Goal: Task Accomplishment & Management: Use online tool/utility

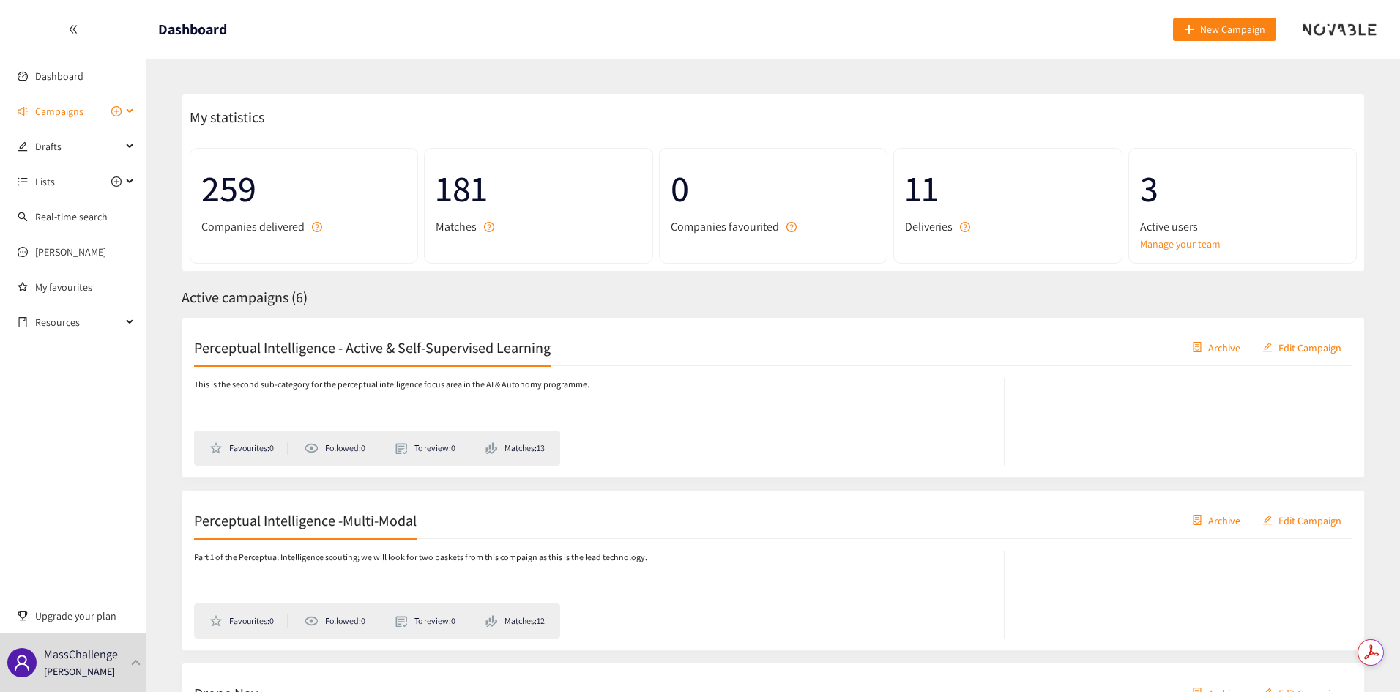
click at [130, 108] on div "Campaigns" at bounding box center [73, 111] width 146 height 29
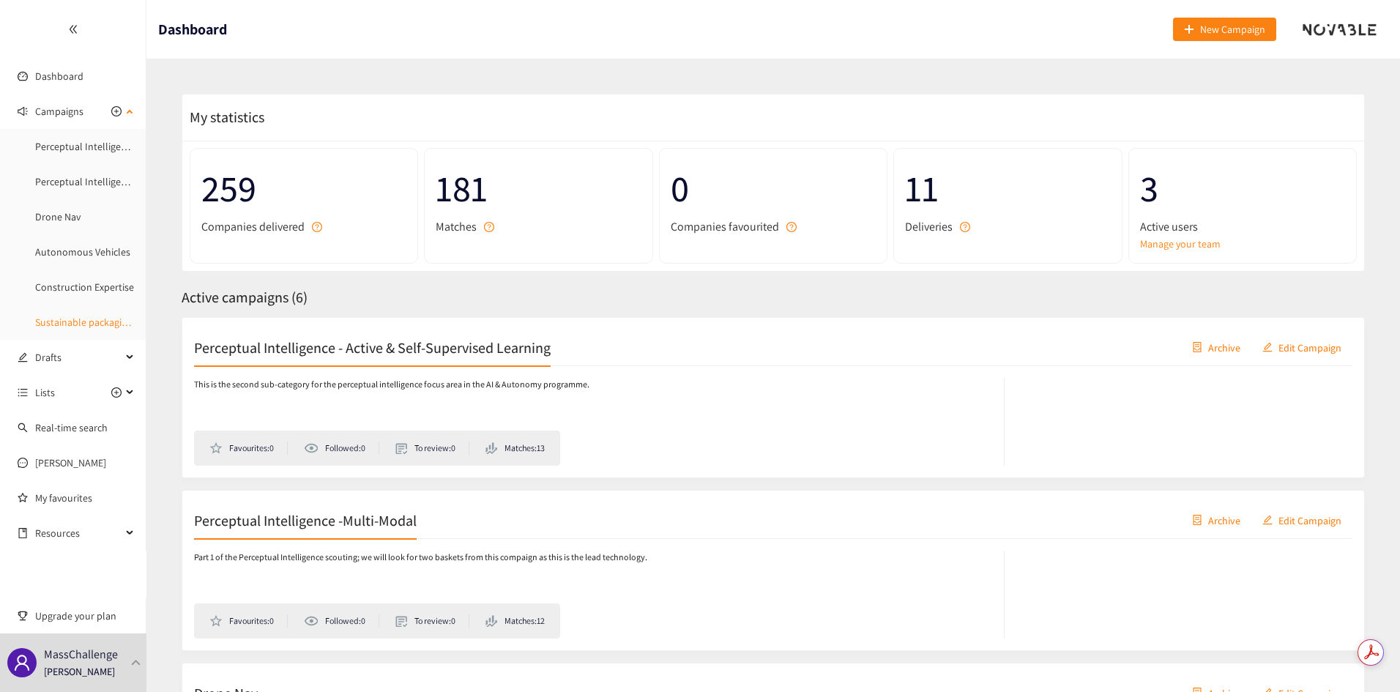
click at [70, 317] on link "Sustainable packaging startup" at bounding box center [101, 322] width 132 height 13
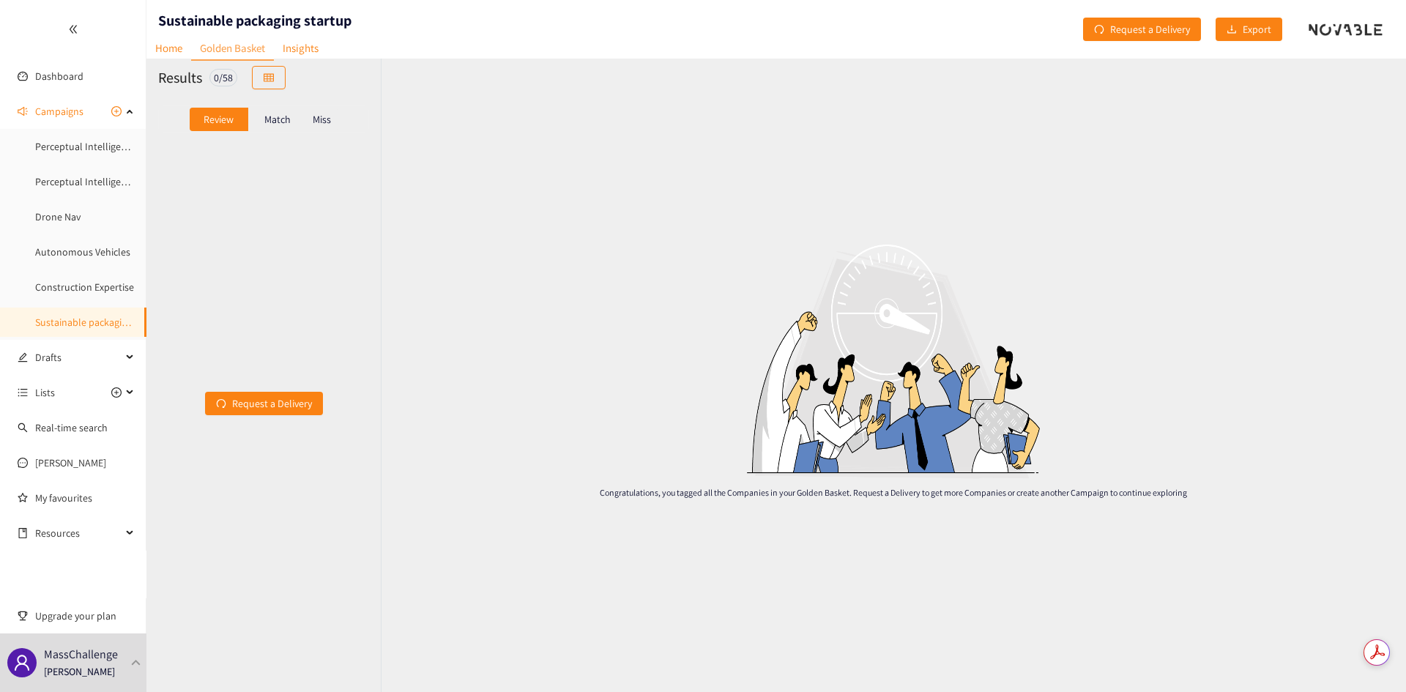
click at [284, 126] on div "Match" at bounding box center [277, 119] width 59 height 23
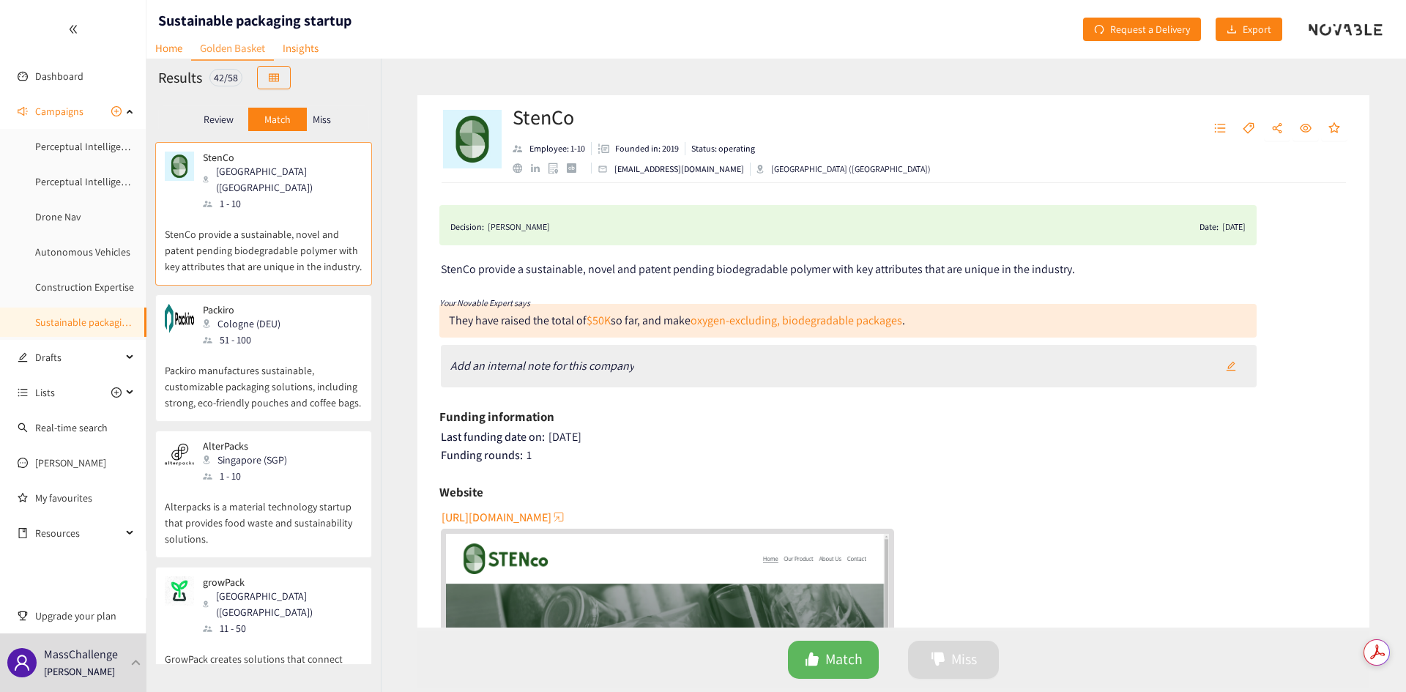
click at [230, 120] on p "Review" at bounding box center [219, 120] width 30 height 12
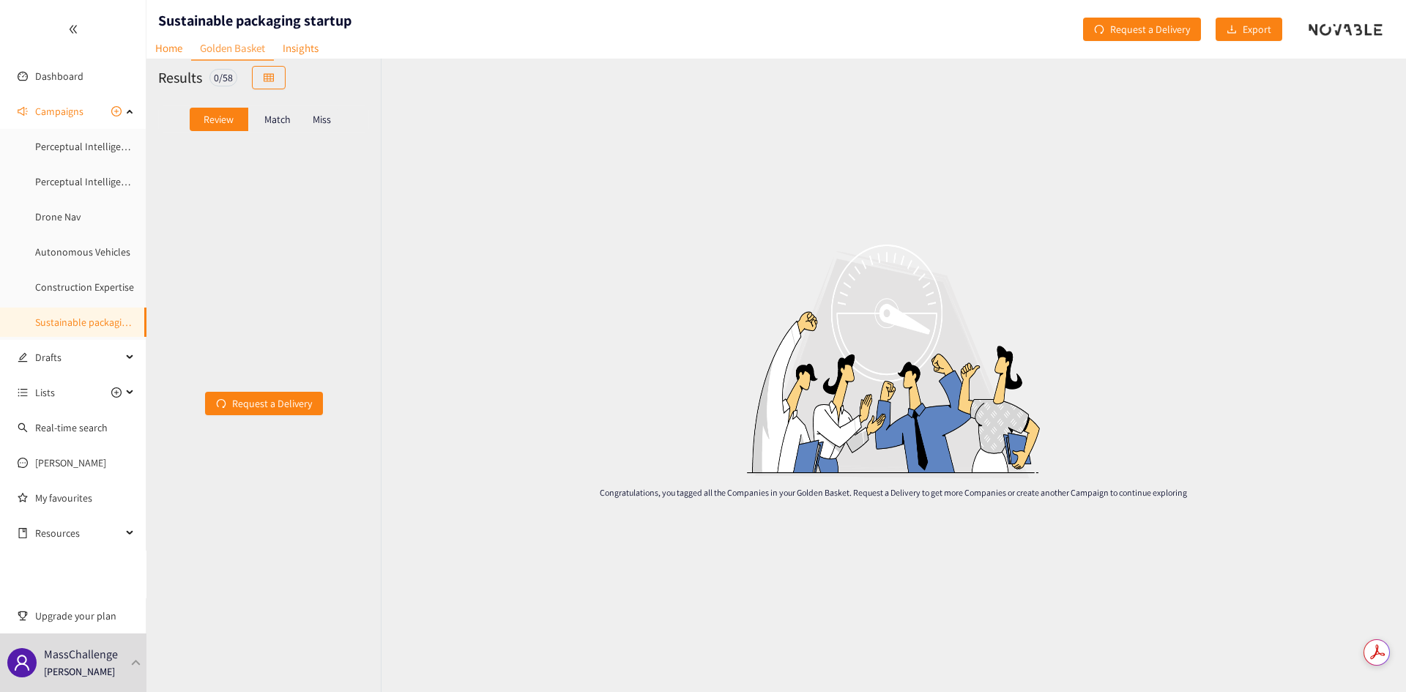
click at [273, 117] on p "Match" at bounding box center [277, 120] width 26 height 12
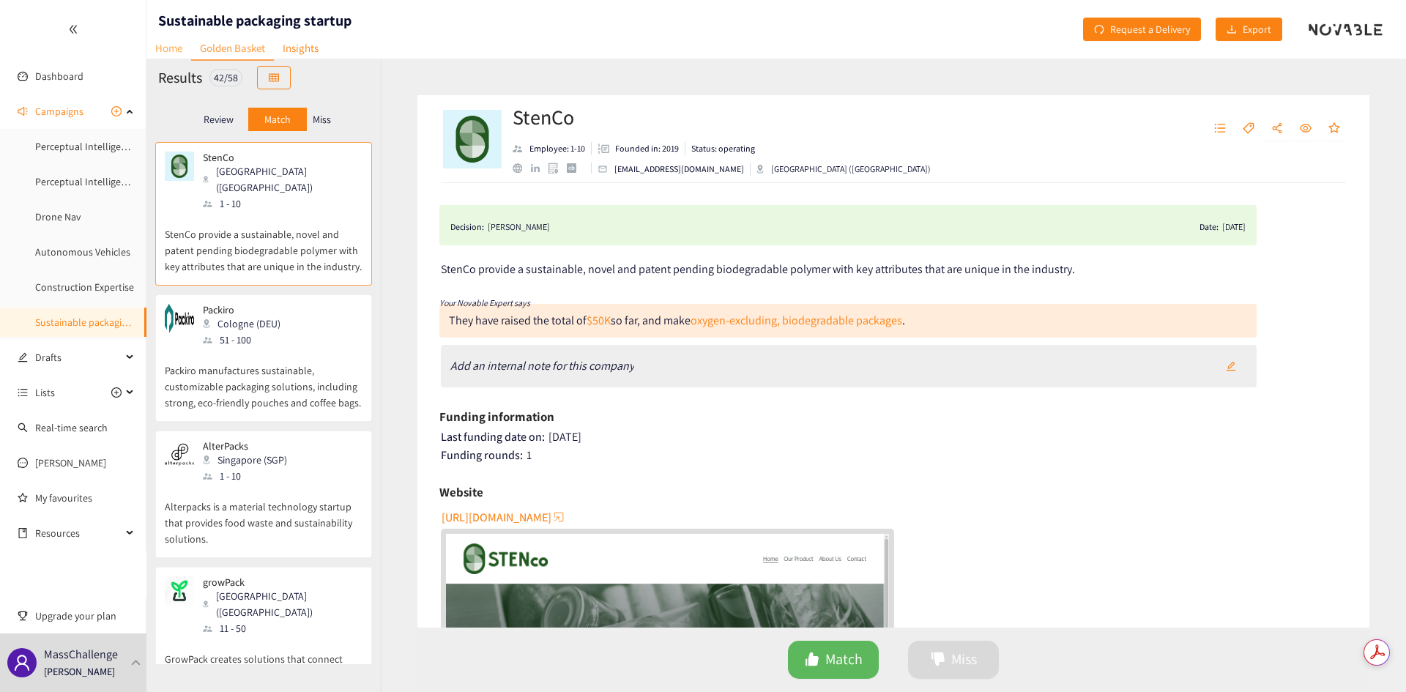
click at [185, 51] on link "Home" at bounding box center [168, 48] width 45 height 23
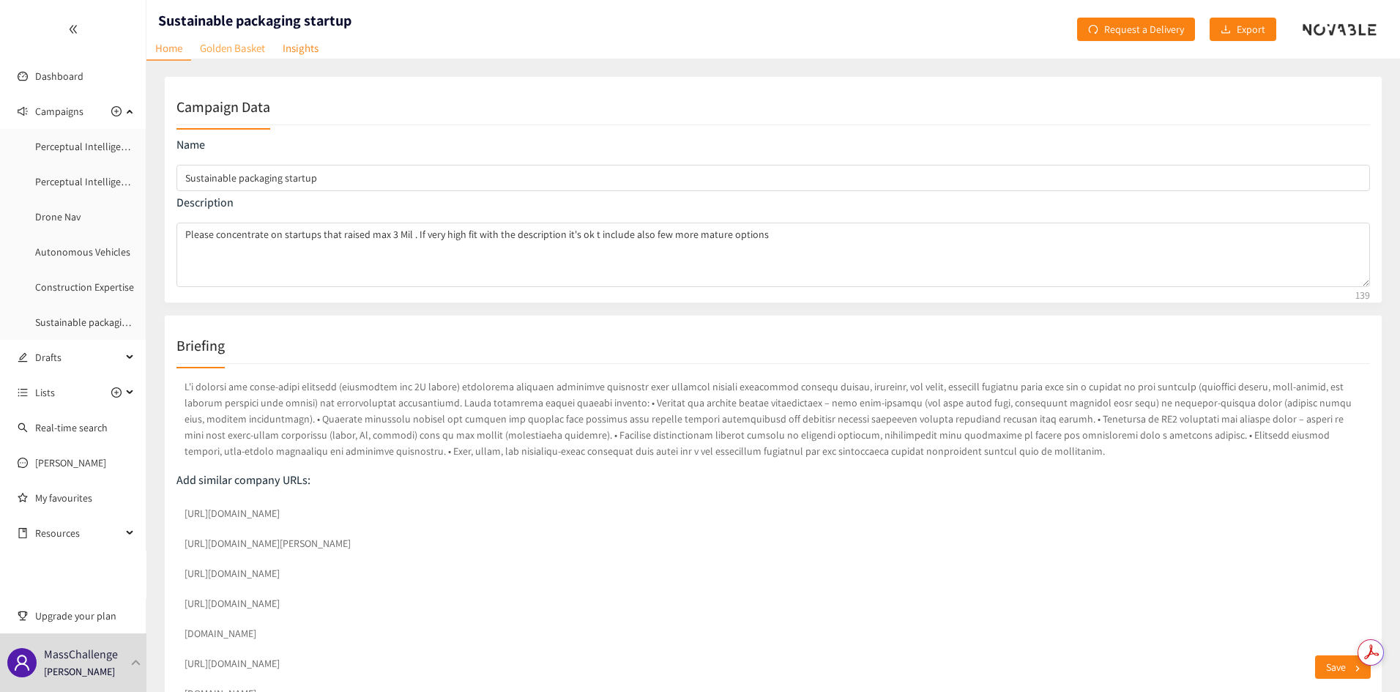
click at [248, 51] on link "Golden Basket" at bounding box center [232, 48] width 83 height 23
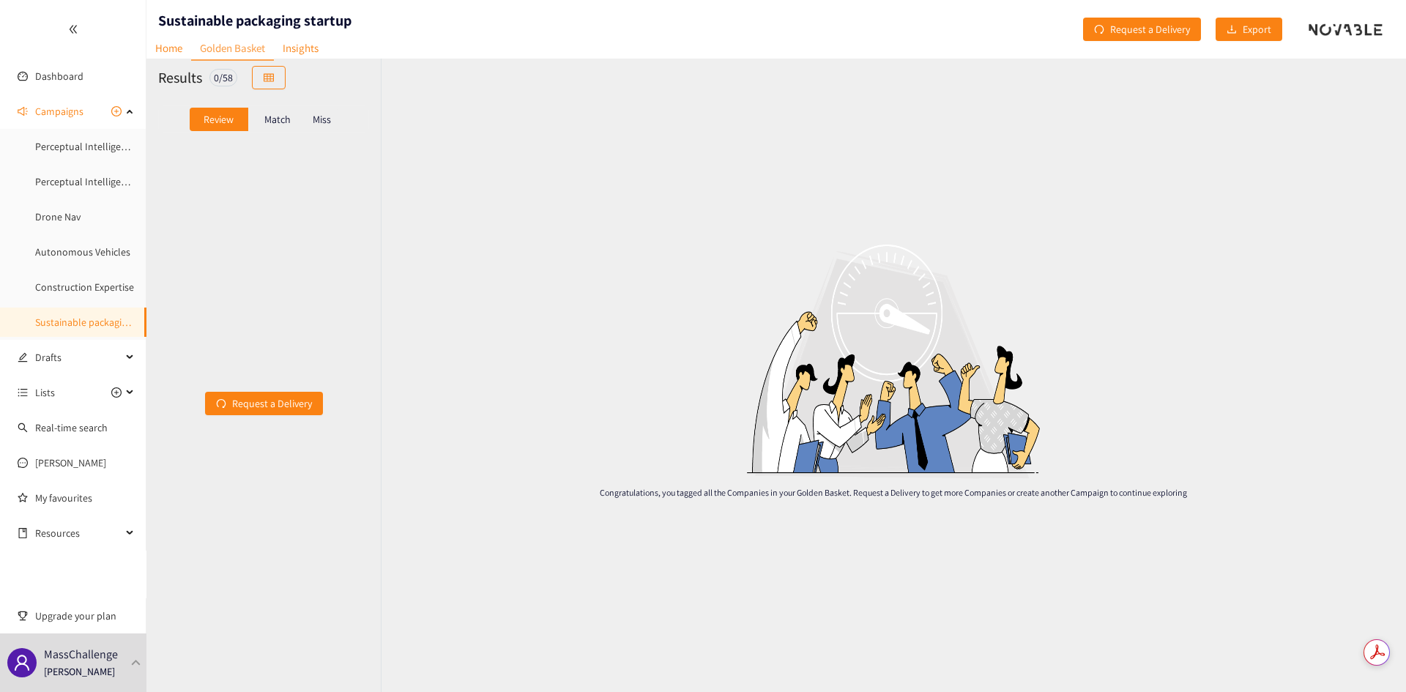
click at [273, 119] on p "Match" at bounding box center [277, 120] width 26 height 12
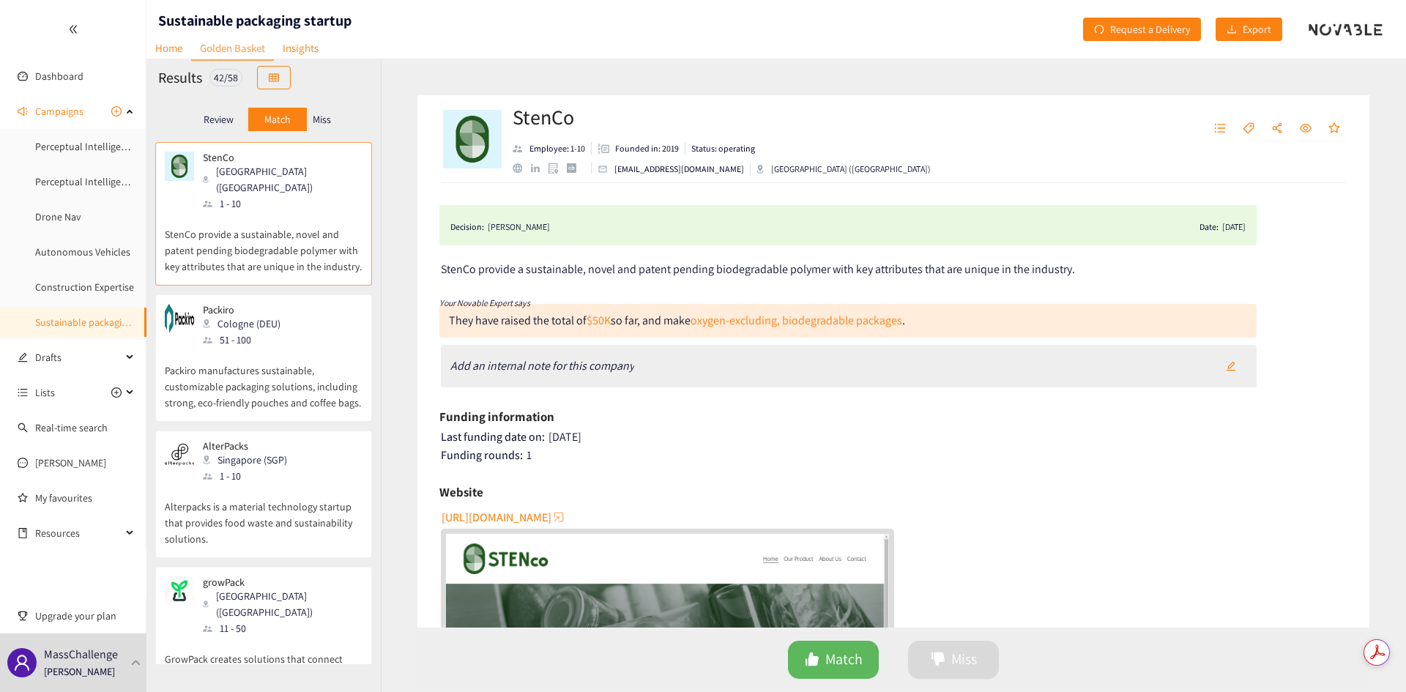
click at [330, 121] on p "Miss" at bounding box center [322, 120] width 18 height 12
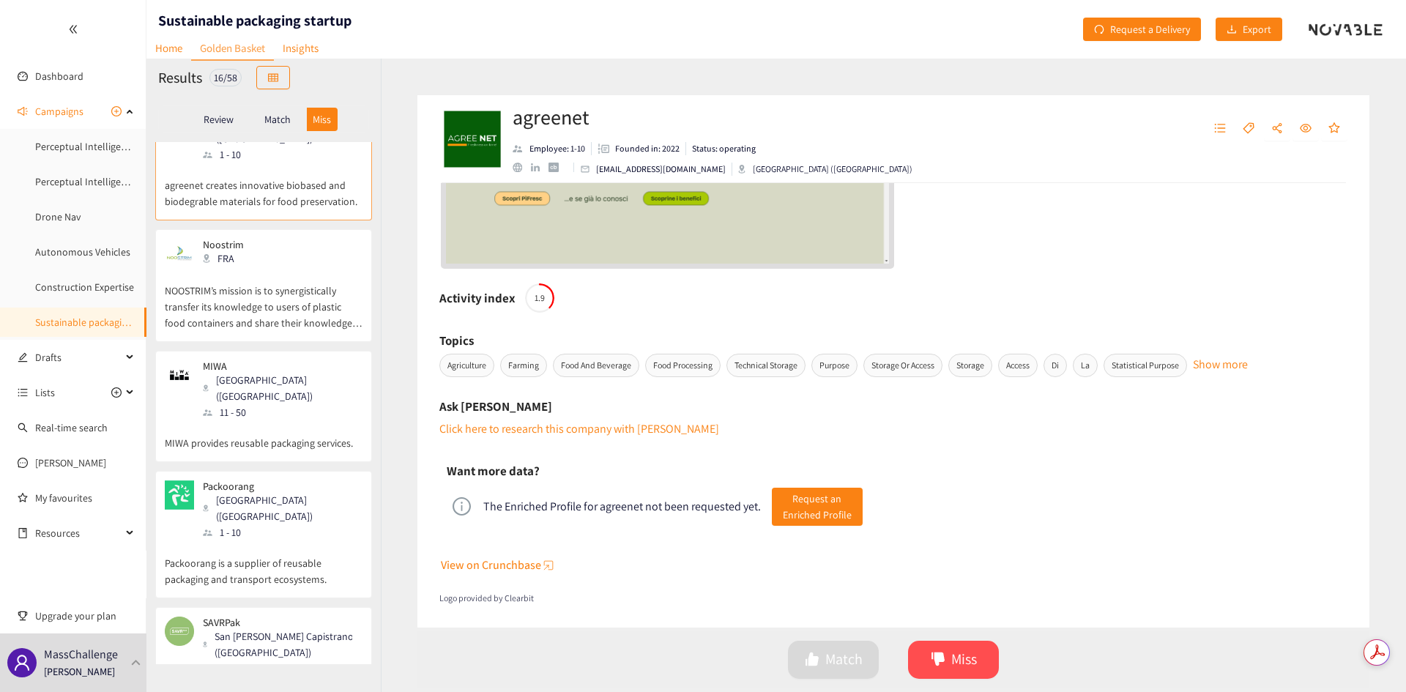
scroll to position [73, 0]
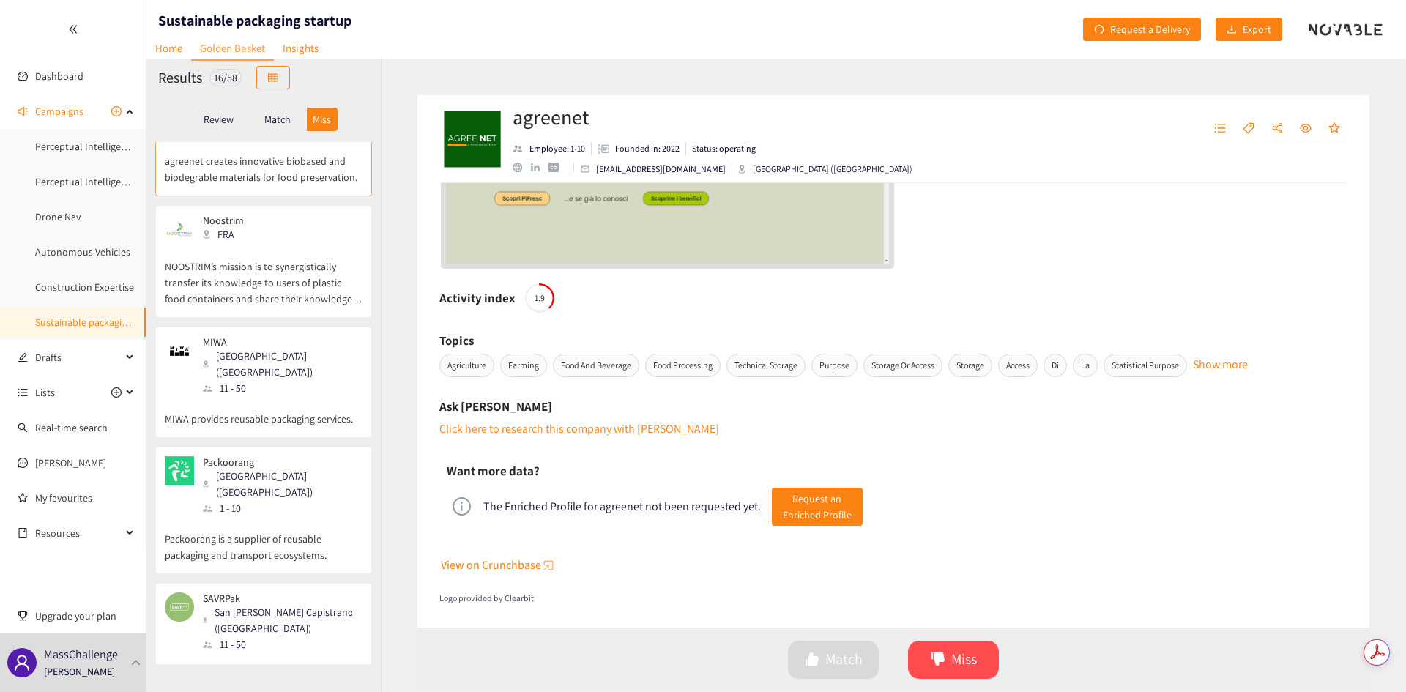
click at [287, 124] on p "Match" at bounding box center [277, 120] width 26 height 12
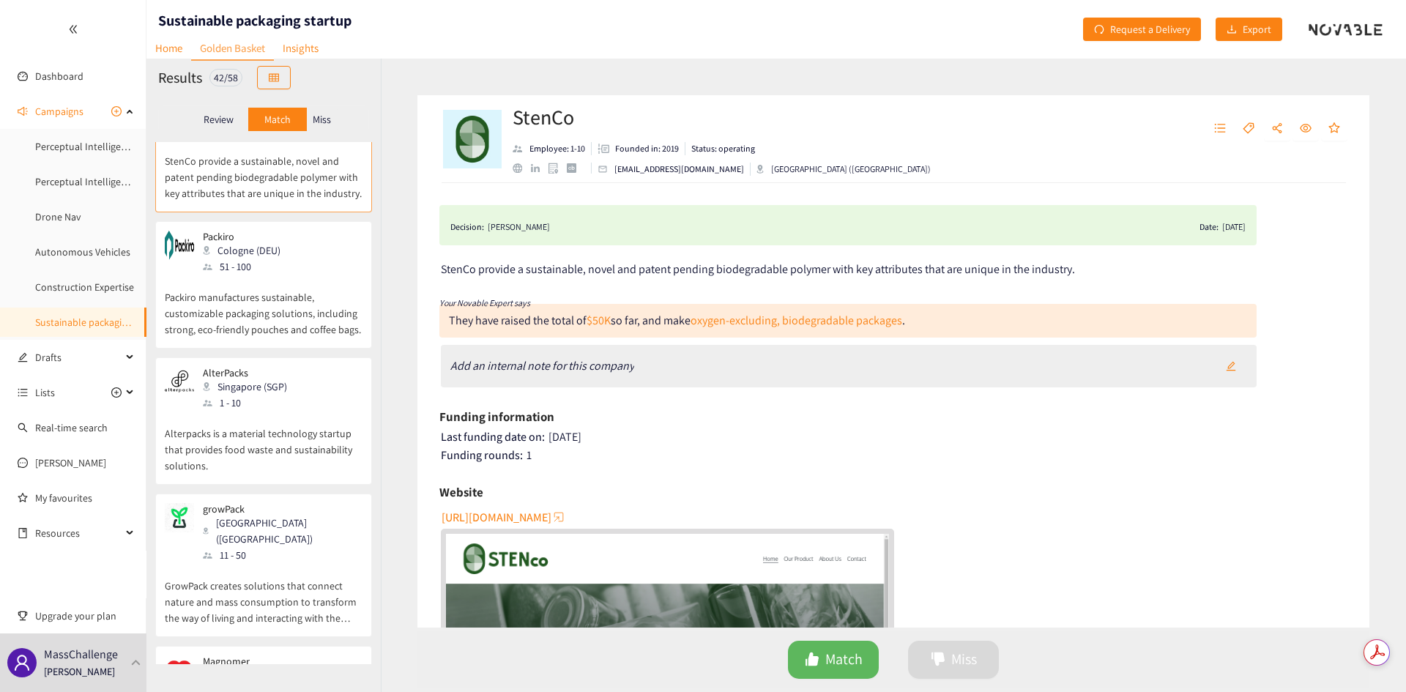
click at [278, 259] on div "51 - 100" at bounding box center [246, 267] width 86 height 16
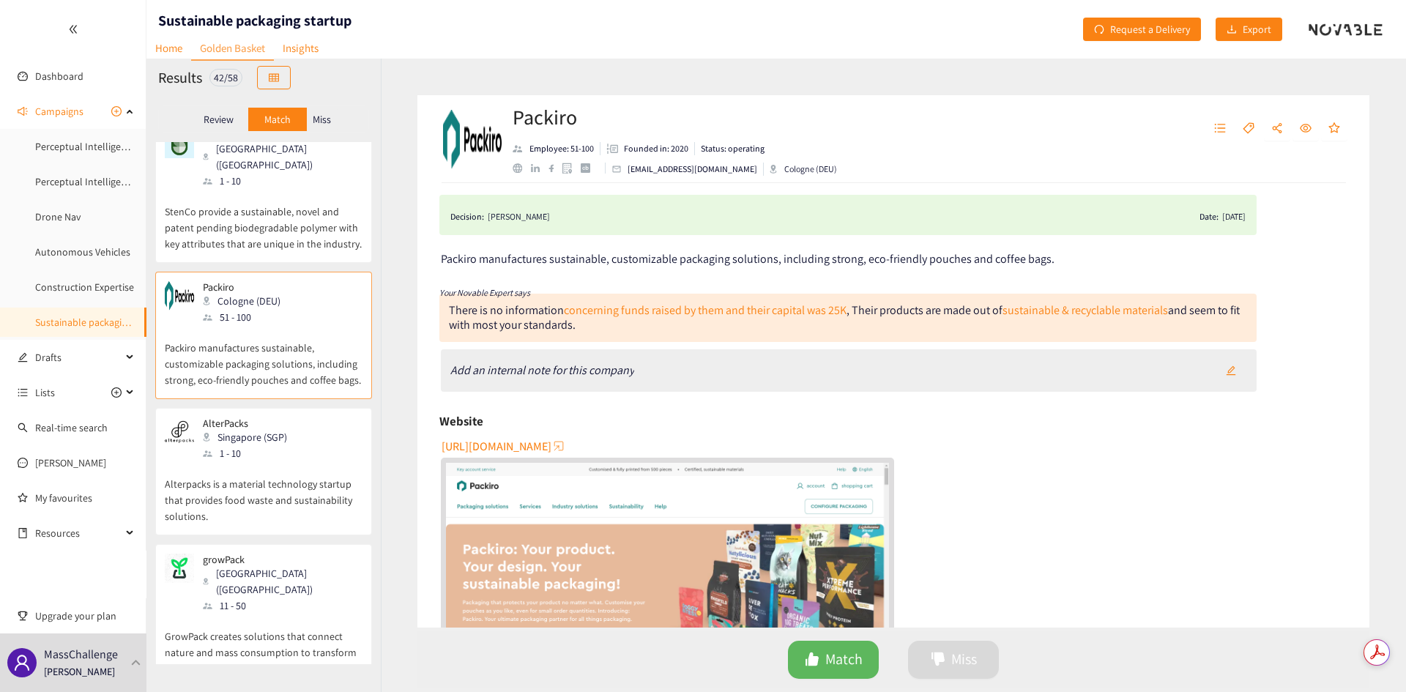
scroll to position [0, 0]
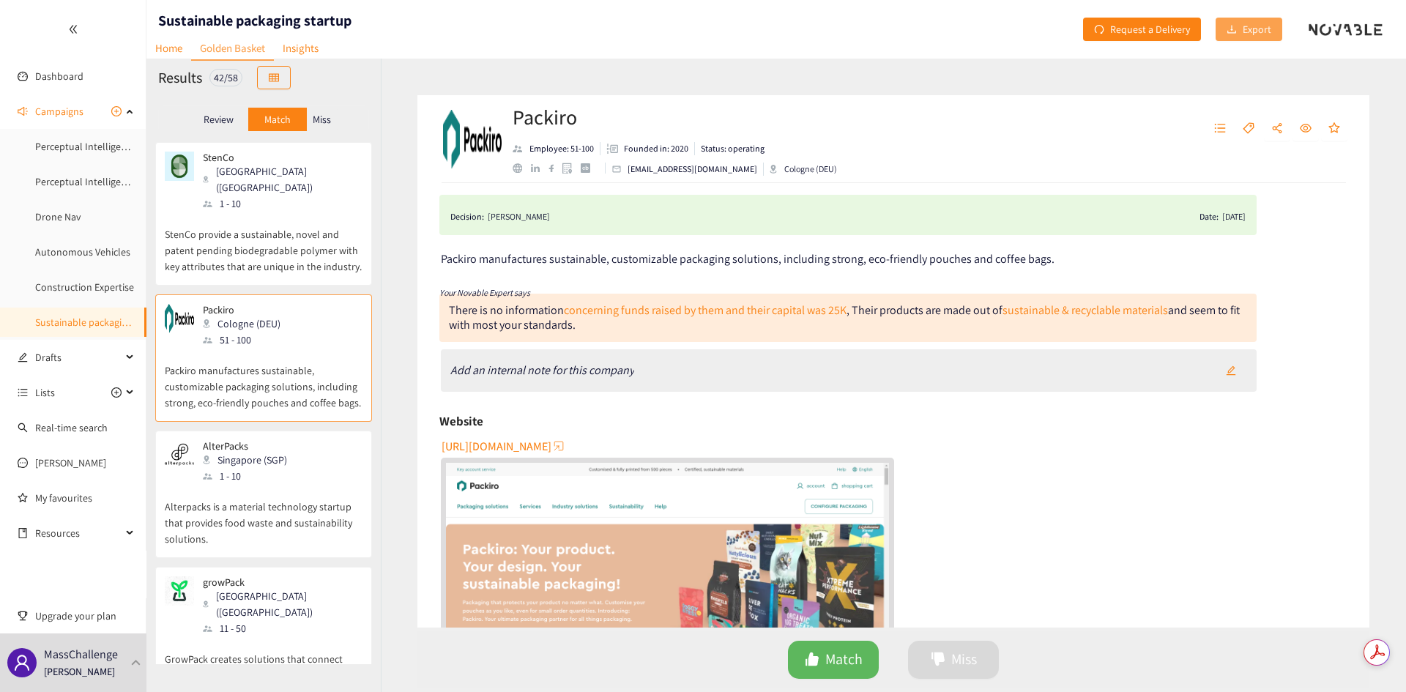
click at [1258, 35] on span "Export" at bounding box center [1257, 29] width 29 height 16
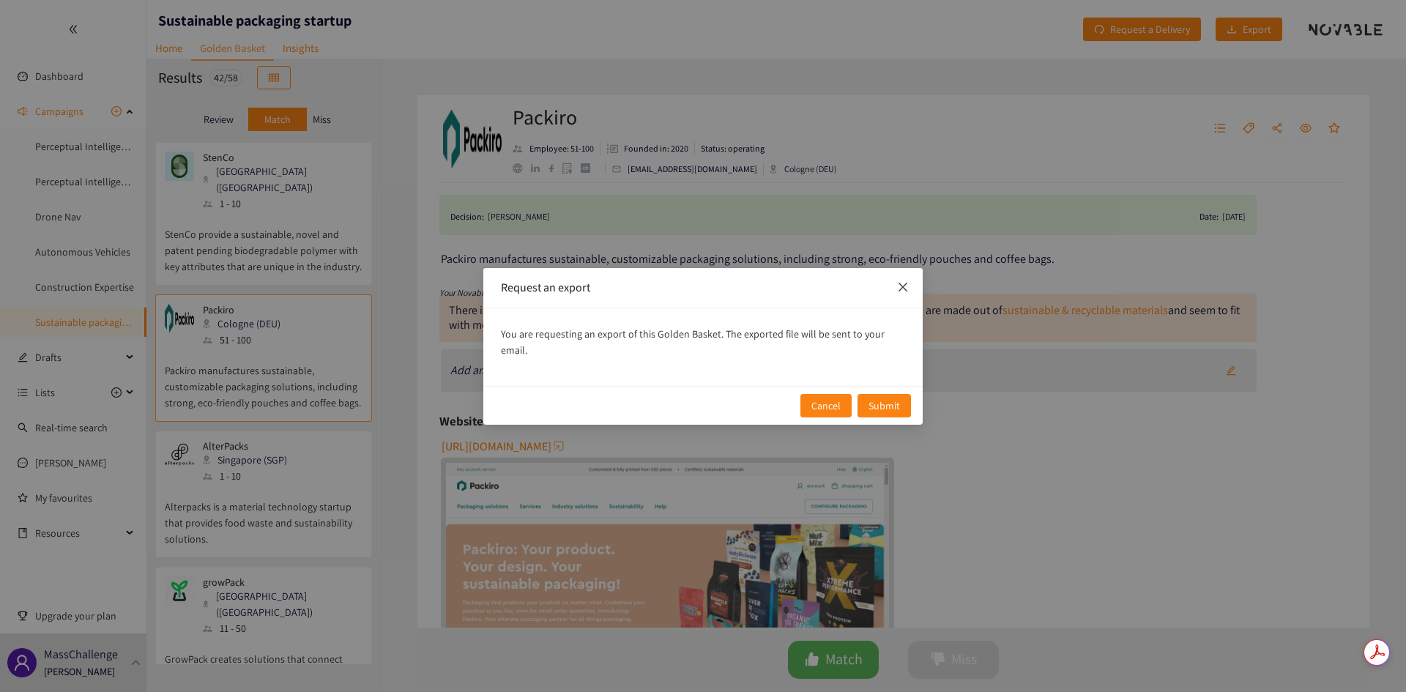
click at [910, 297] on span "Close" at bounding box center [903, 288] width 40 height 40
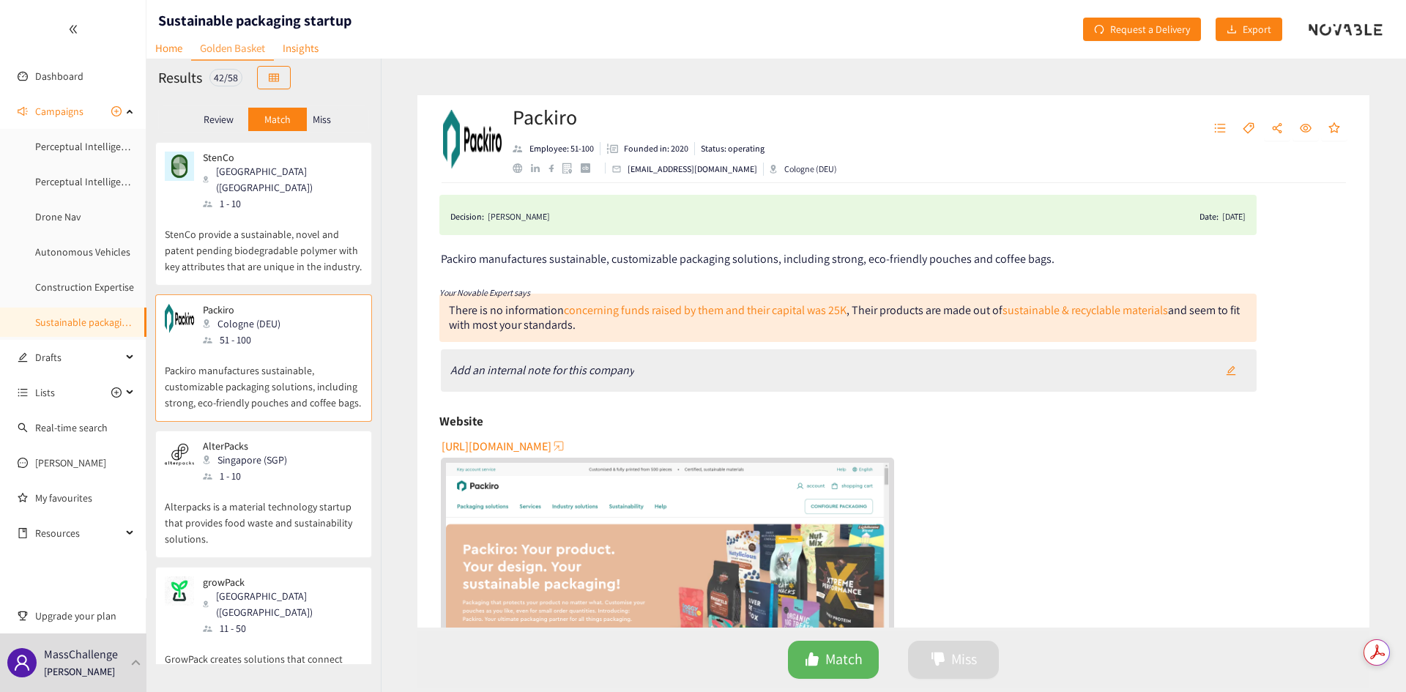
click at [225, 114] on p "Review" at bounding box center [219, 120] width 30 height 12
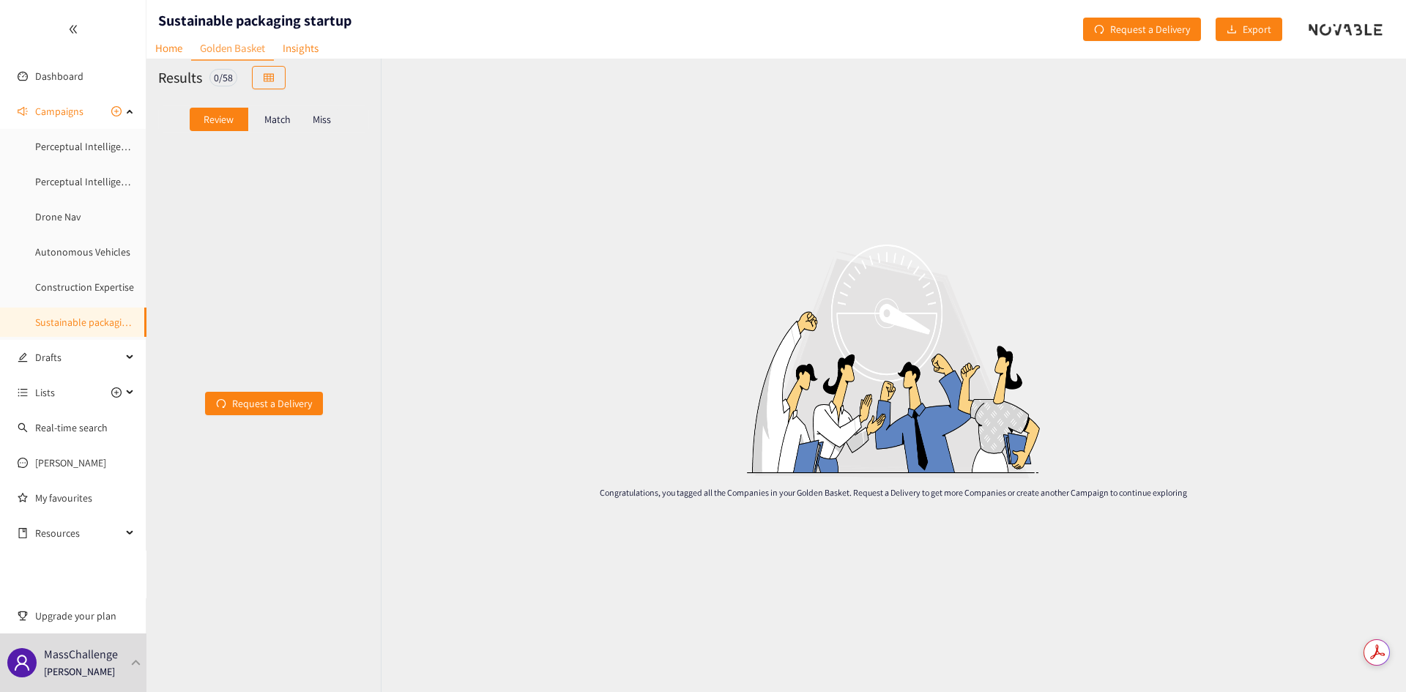
click at [282, 122] on p "Match" at bounding box center [277, 120] width 26 height 12
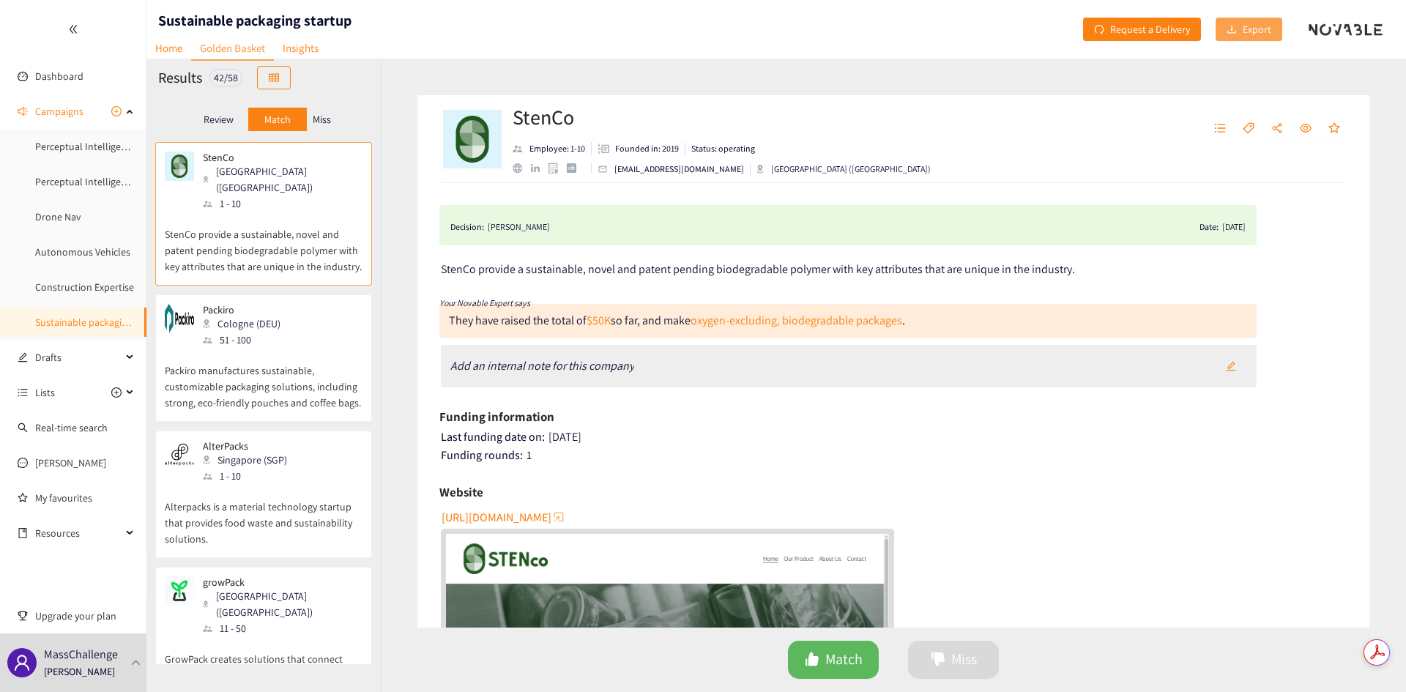
click at [1252, 26] on span "Export" at bounding box center [1257, 29] width 29 height 16
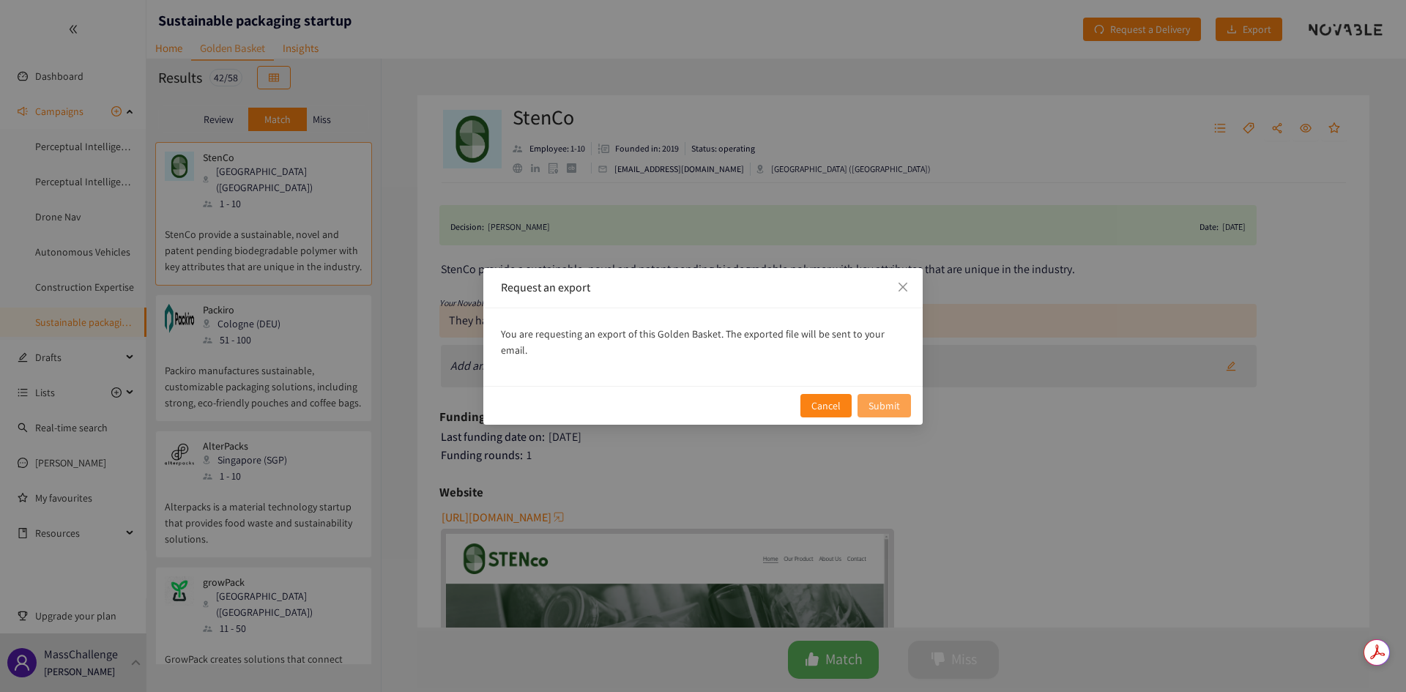
click at [887, 398] on span "Submit" at bounding box center [884, 406] width 31 height 16
